Goal: Task Accomplishment & Management: Manage account settings

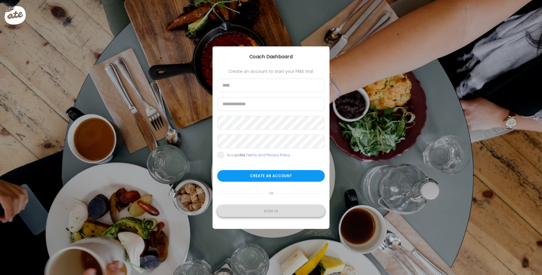
click at [266, 211] on div "Sign in" at bounding box center [271, 212] width 108 height 12
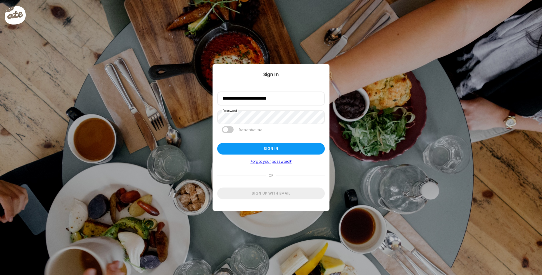
click at [208, 209] on form "Create an account to start your FREE trial: Name Email address Password Re-ente…" at bounding box center [154, 161] width 108 height 148
click at [208, 87] on form "Create an account to start your FREE trial: Name Email address Password Re-ente…" at bounding box center [154, 161] width 108 height 148
click at [208, 96] on input "text" at bounding box center [154, 102] width 108 height 13
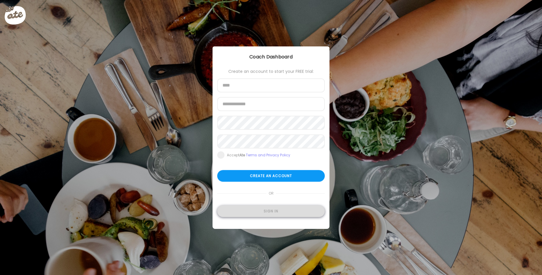
type input "**********"
click at [277, 211] on div "Sign in" at bounding box center [271, 212] width 108 height 12
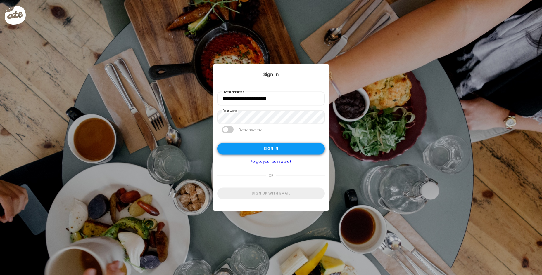
click at [272, 149] on div "Sign in" at bounding box center [271, 149] width 108 height 12
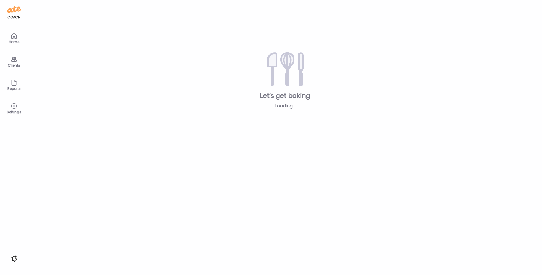
type input "**********"
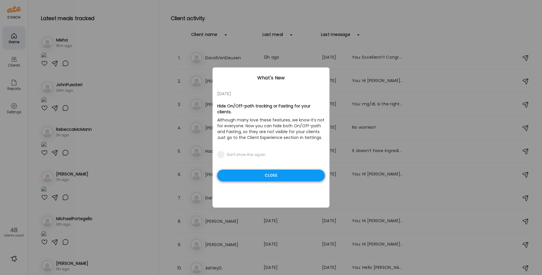
click at [279, 170] on div "Close" at bounding box center [271, 176] width 108 height 12
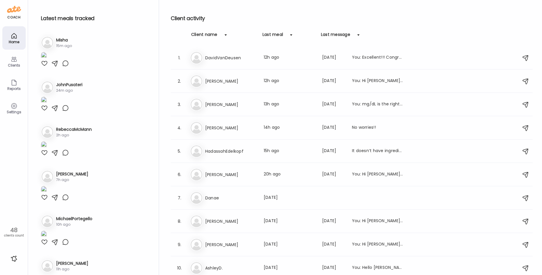
click at [135, 12] on div "Latest meals tracked 1. Mi Misha 15m ago 2. Jo JohnPusateri 24m ago 3. Re 2h ago" at bounding box center [98, 139] width 122 height 278
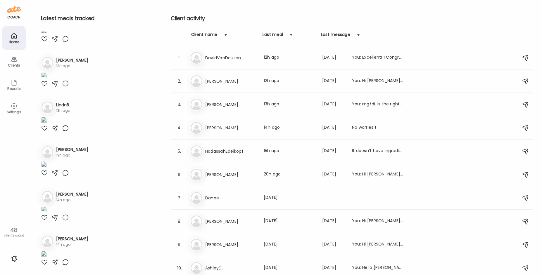
scroll to position [935, 0]
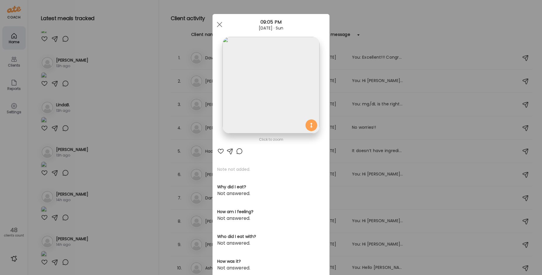
click at [146, 73] on div "Ate Coach Dashboard Wahoo! It’s official Take a moment to set up your Coach Pro…" at bounding box center [271, 137] width 542 height 275
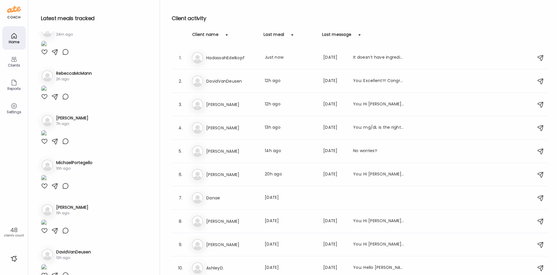
scroll to position [0, 0]
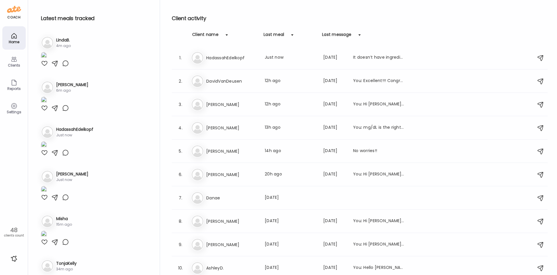
click at [47, 60] on img at bounding box center [44, 56] width 6 height 8
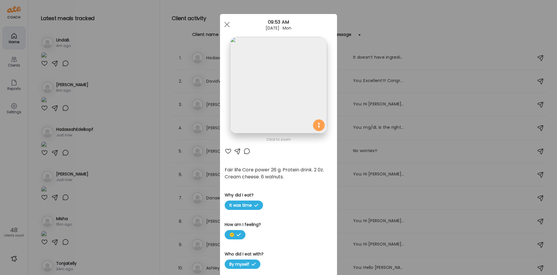
click at [278, 100] on img at bounding box center [278, 85] width 97 height 97
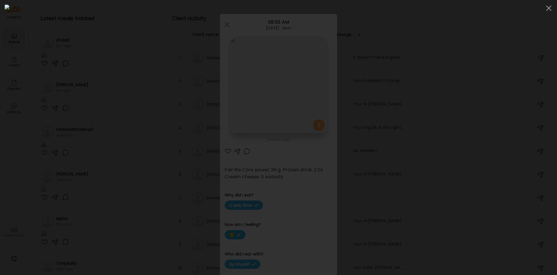
click at [83, 175] on div at bounding box center [278, 138] width 547 height 266
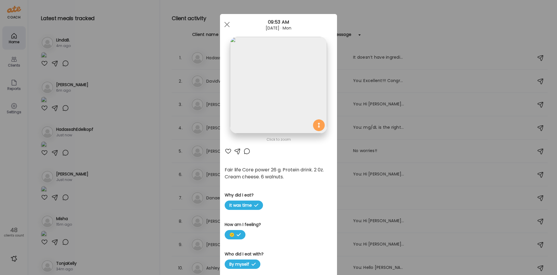
click at [67, 177] on div "Ate Coach Dashboard Wahoo! It’s official Take a moment to set up your Coach Pro…" at bounding box center [278, 137] width 557 height 275
